Goal: Task Accomplishment & Management: Use online tool/utility

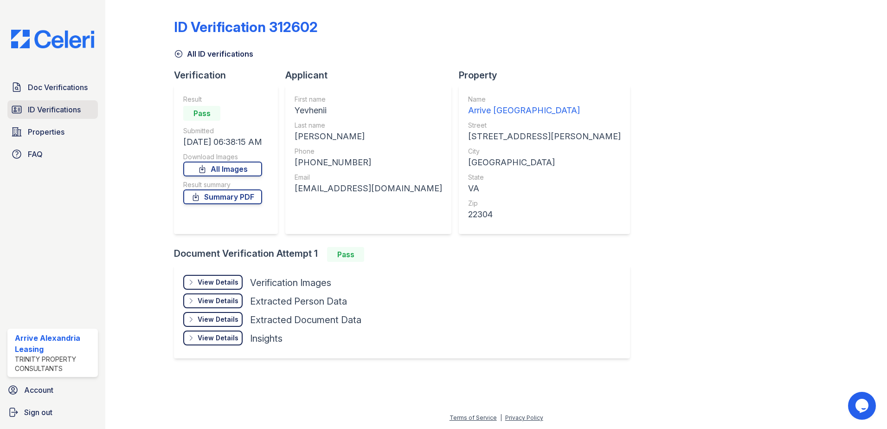
click at [11, 102] on link "ID Verifications" at bounding box center [52, 109] width 90 height 19
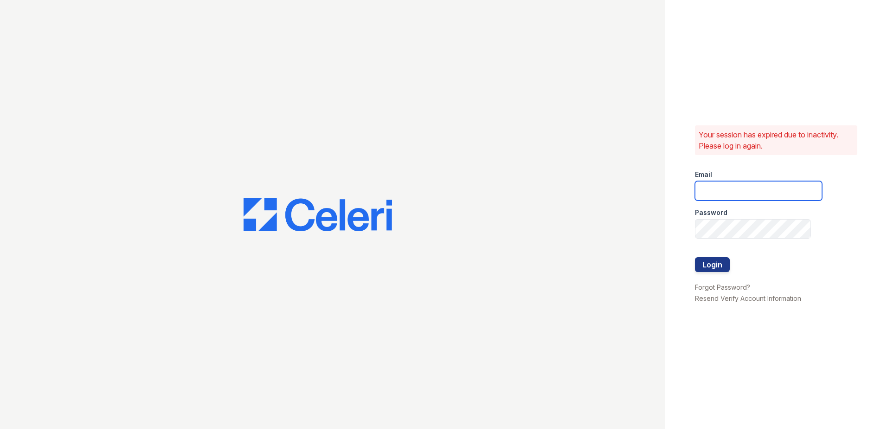
type input "[EMAIL_ADDRESS][DOMAIN_NAME]"
click at [704, 260] on button "Login" at bounding box center [712, 264] width 35 height 15
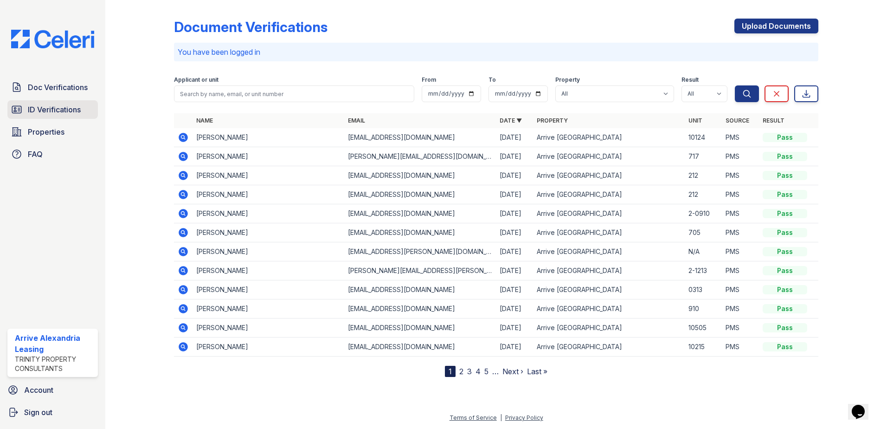
click at [64, 103] on link "ID Verifications" at bounding box center [52, 109] width 90 height 19
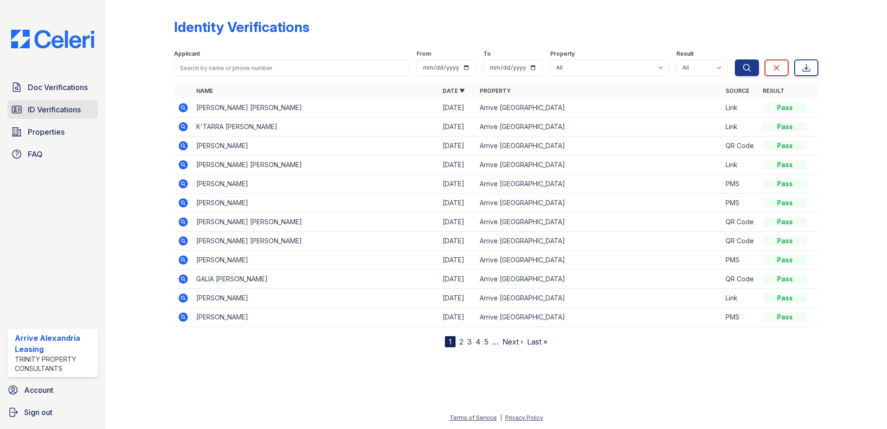
click at [89, 112] on link "ID Verifications" at bounding box center [52, 109] width 90 height 19
click at [183, 111] on icon at bounding box center [183, 107] width 9 height 9
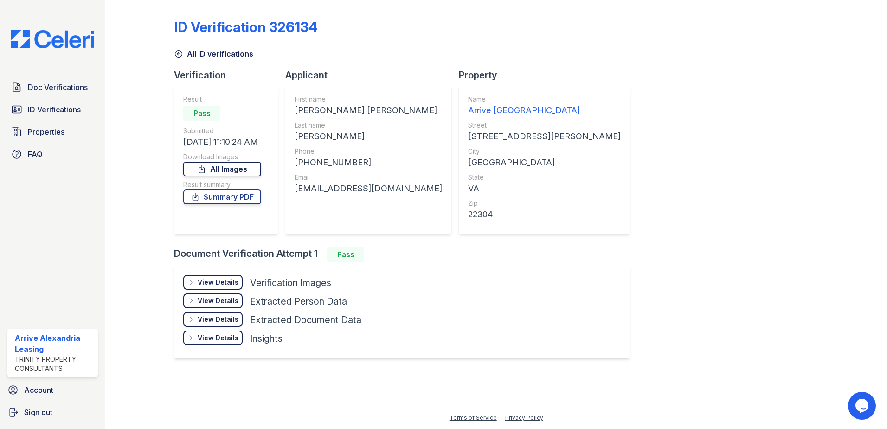
click at [213, 165] on link "All Images" at bounding box center [222, 168] width 78 height 15
click at [18, 107] on icon at bounding box center [16, 109] width 11 height 11
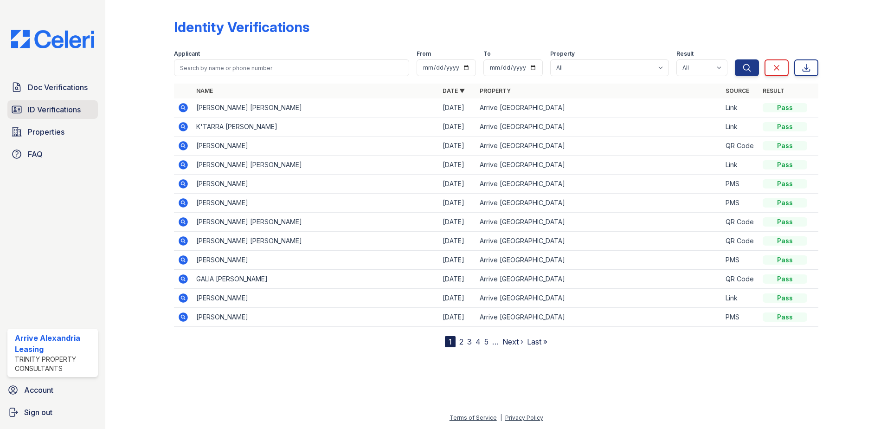
click at [63, 108] on span "ID Verifications" at bounding box center [54, 109] width 53 height 11
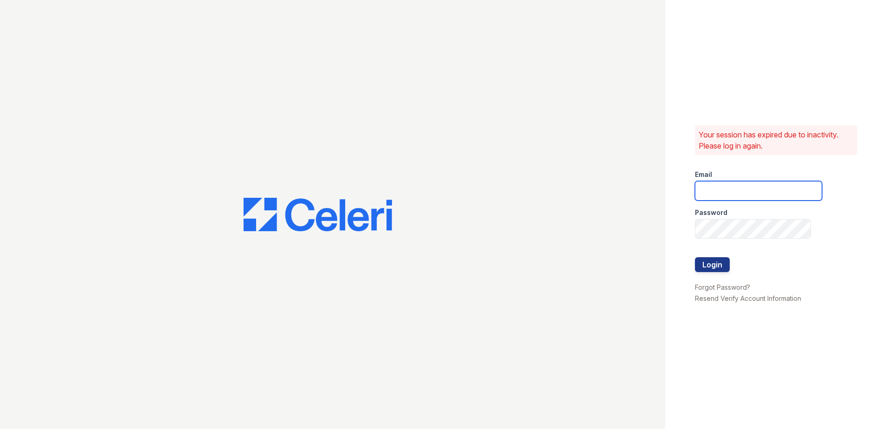
type input "arrivealexandria@trinity-pm.com"
click at [712, 271] on button "Login" at bounding box center [712, 264] width 35 height 15
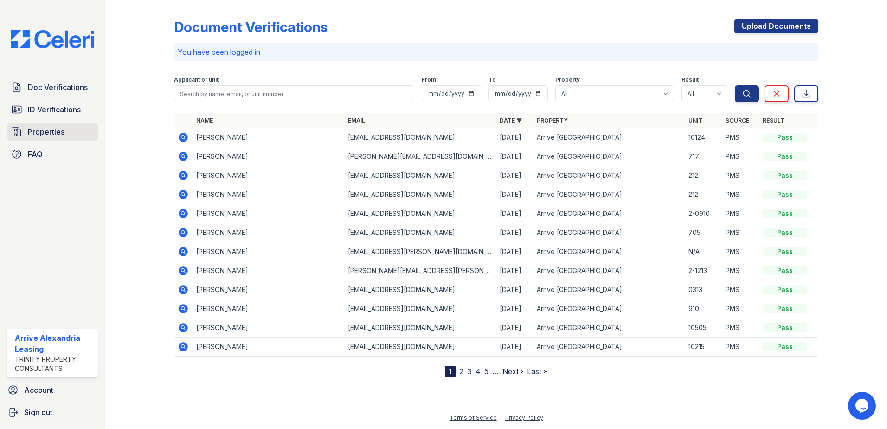
click at [34, 123] on link "Properties" at bounding box center [52, 132] width 90 height 19
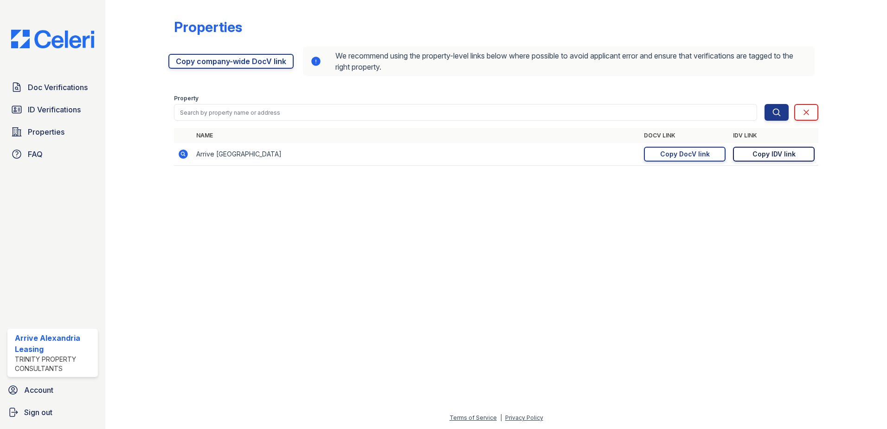
click at [794, 157] on div "Copy IDV link" at bounding box center [774, 153] width 43 height 9
